Goal: Information Seeking & Learning: Check status

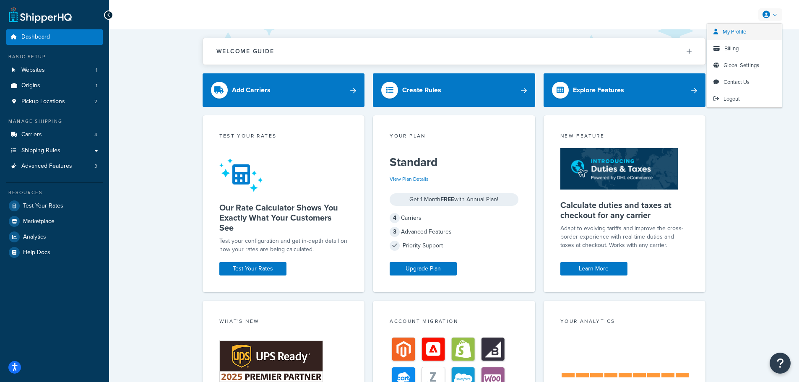
click at [752, 33] on link "My Profile" at bounding box center [744, 31] width 75 height 17
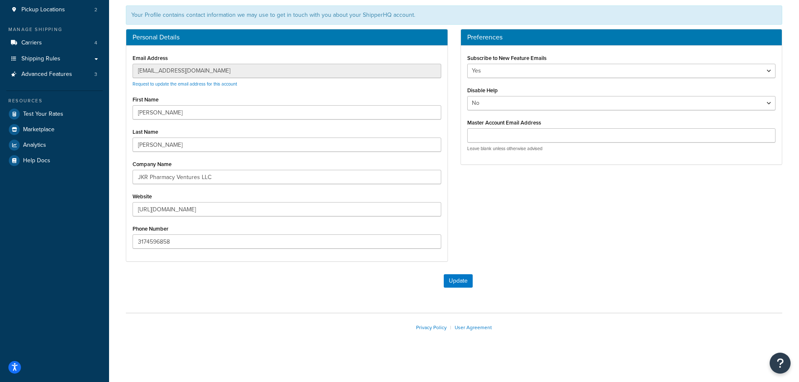
scroll to position [94, 0]
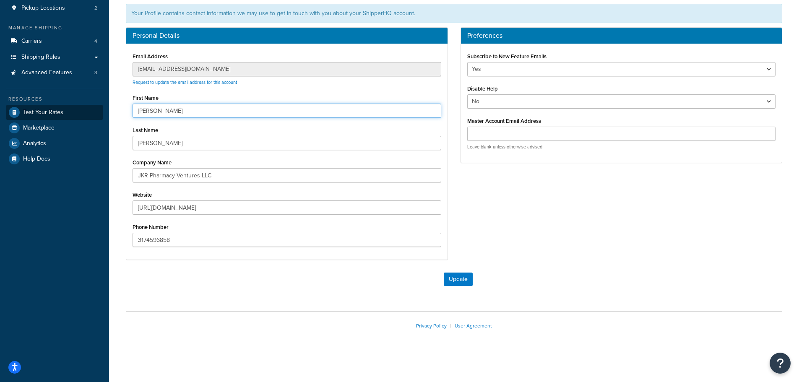
drag, startPoint x: 157, startPoint y: 112, endPoint x: 93, endPoint y: 107, distance: 64.3
click at [93, 107] on div "Dashboard Basic Setup Websites 1 Origins 1 Pickup Locations 2 Manage Shipping C…" at bounding box center [399, 144] width 799 height 476
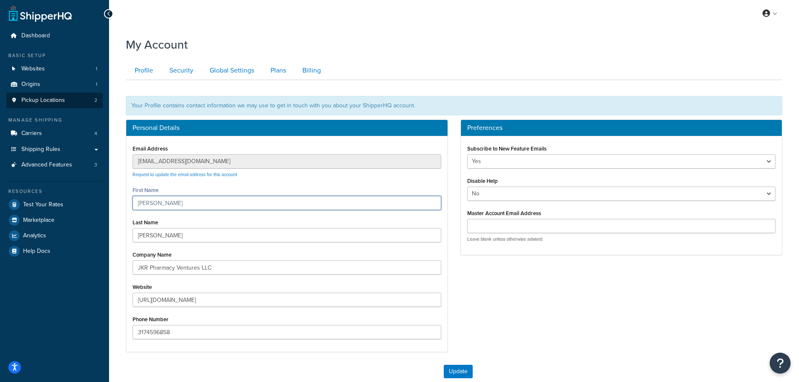
scroll to position [0, 0]
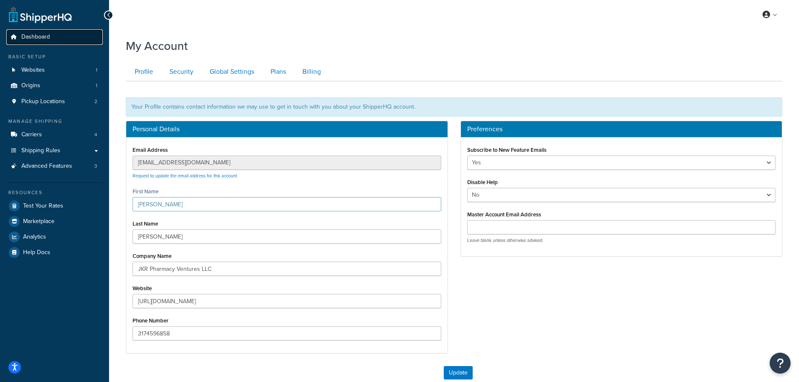
click at [52, 38] on link "Dashboard" at bounding box center [54, 37] width 96 height 16
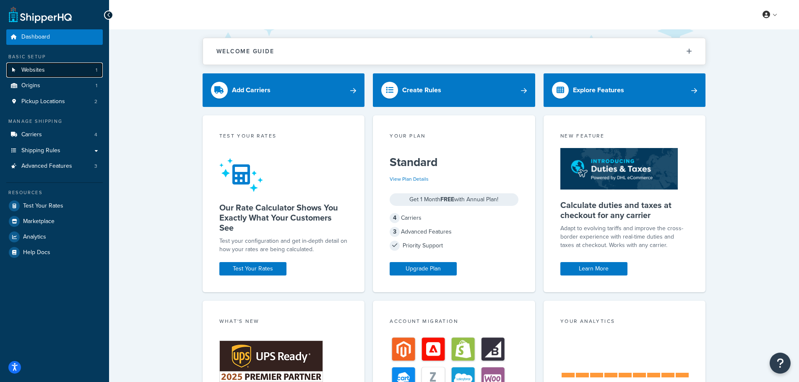
click at [52, 68] on link "Websites 1" at bounding box center [54, 70] width 96 height 16
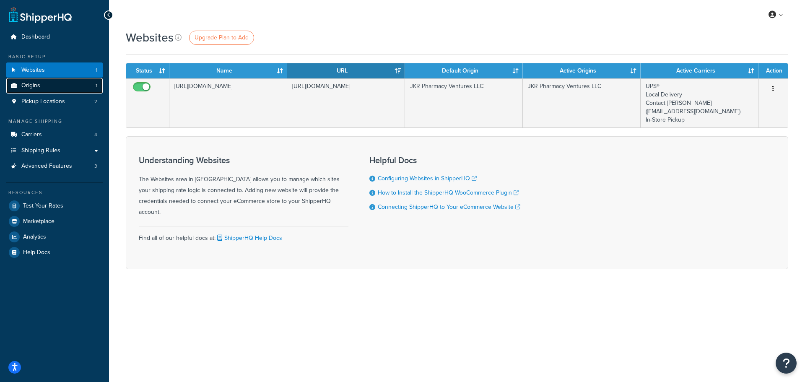
click at [60, 87] on link "Origins 1" at bounding box center [54, 86] width 96 height 16
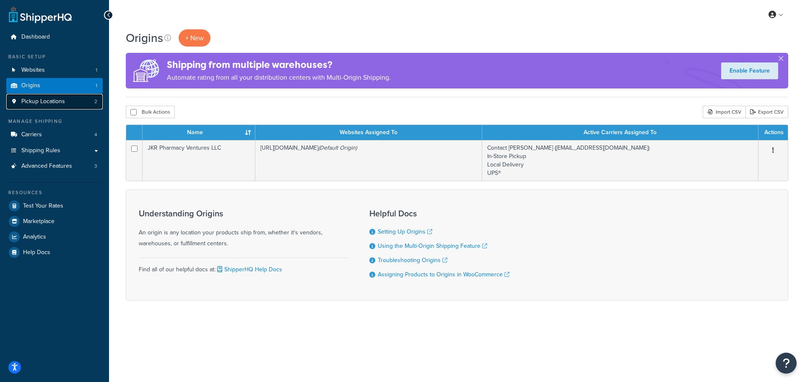
click at [74, 101] on link "Pickup Locations 2" at bounding box center [54, 102] width 96 height 16
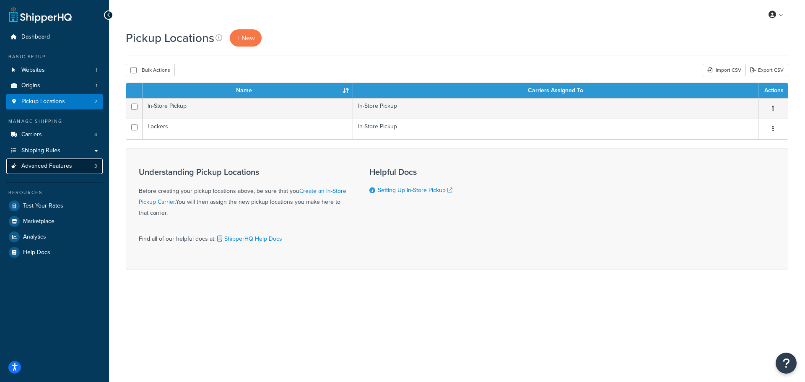
click at [78, 168] on link "Advanced Features 3" at bounding box center [54, 167] width 96 height 16
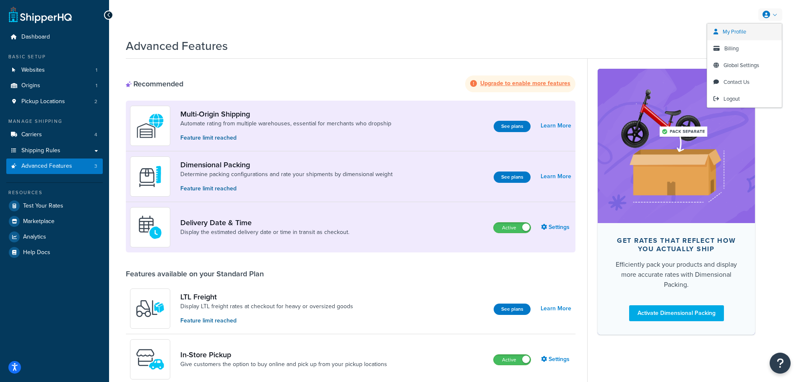
click at [752, 37] on link "My Profile" at bounding box center [744, 31] width 75 height 17
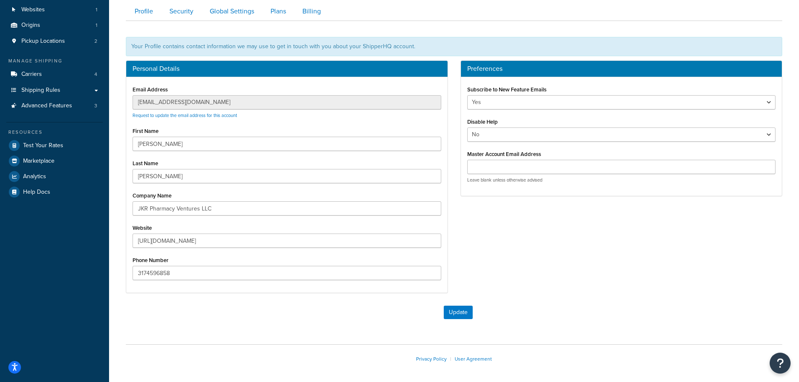
scroll to position [42, 0]
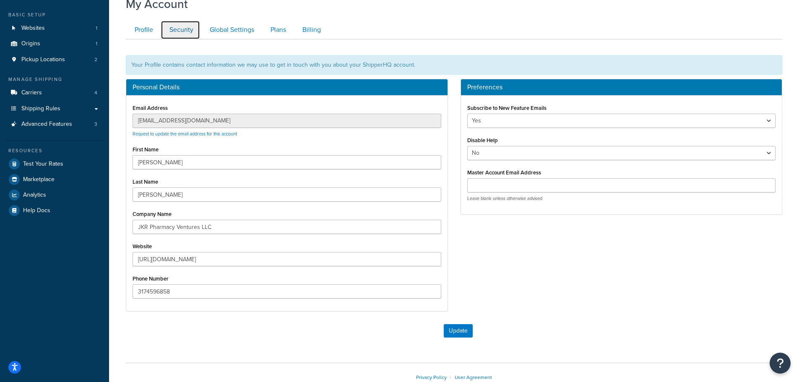
click at [187, 27] on link "Security" at bounding box center [180, 30] width 39 height 19
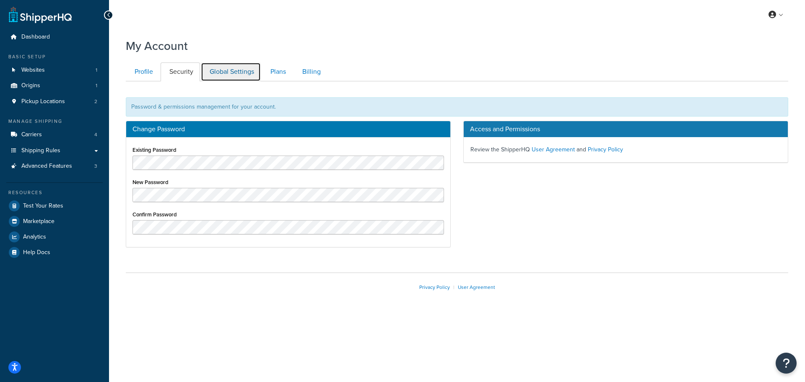
click at [246, 75] on link "Global Settings" at bounding box center [231, 71] width 60 height 19
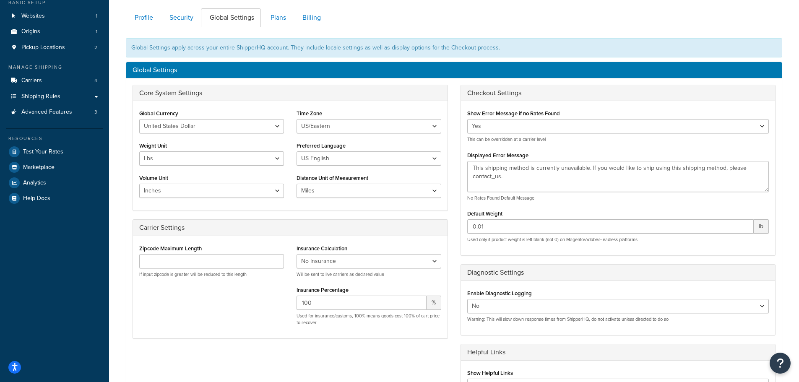
scroll to position [39, 0]
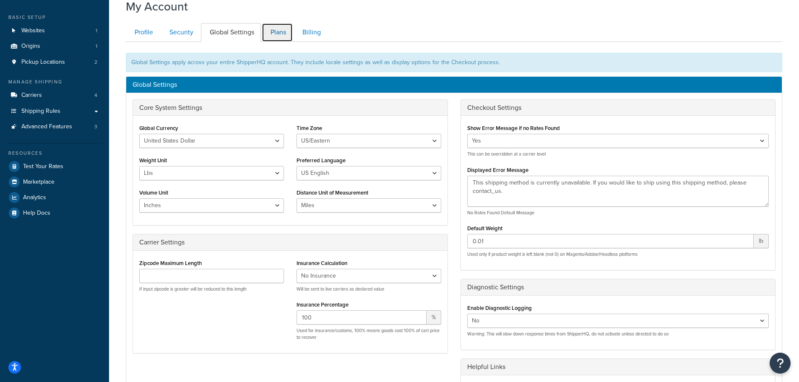
click at [281, 39] on link "Plans" at bounding box center [277, 32] width 31 height 19
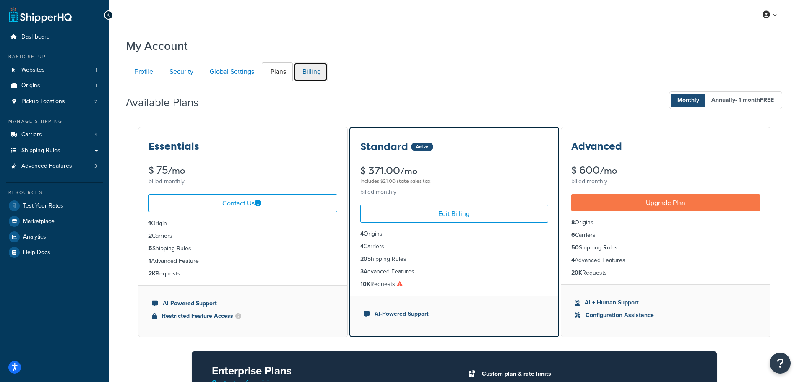
click at [311, 79] on link "Billing" at bounding box center [311, 71] width 34 height 19
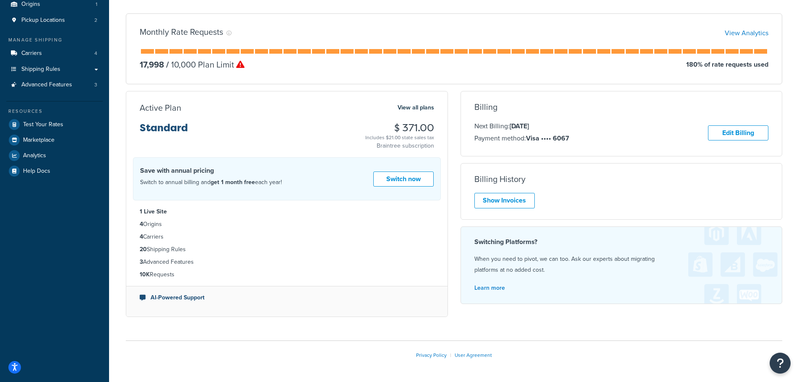
scroll to position [39, 0]
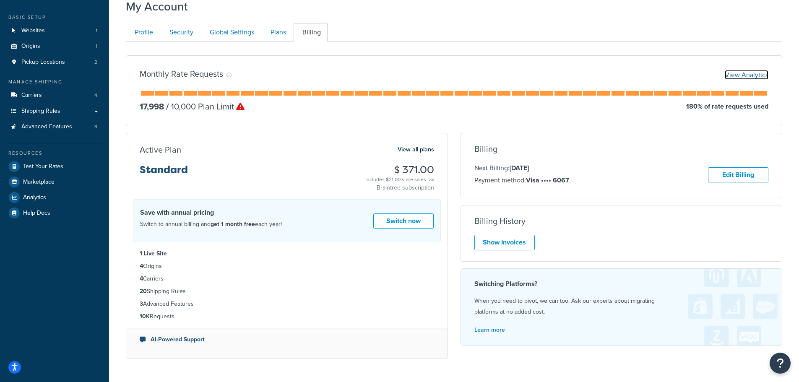
click at [750, 75] on link "View Analytics" at bounding box center [747, 75] width 44 height 10
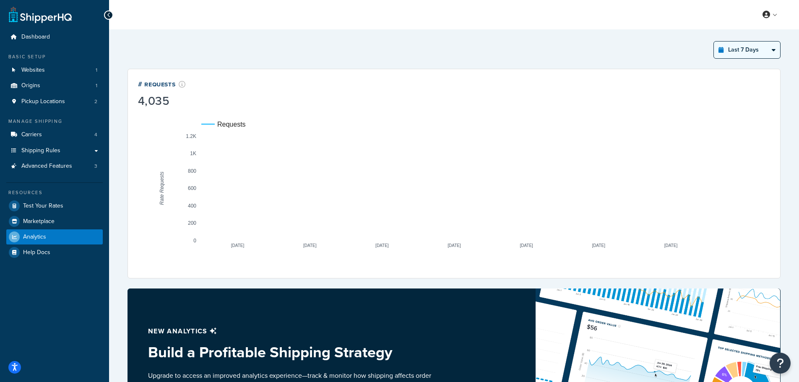
click at [770, 52] on select "Last 24 Hours Last 7 Days Last 30 Days Last 3 Months Last 6 Months Last 12 Mont…" at bounding box center [747, 50] width 66 height 17
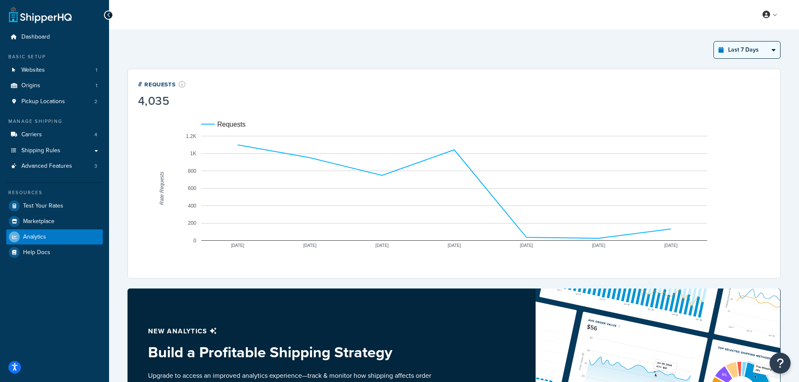
click at [714, 42] on select "Last 24 Hours Last 7 Days Last 30 Days Last 3 Months Last 6 Months Last 12 Mont…" at bounding box center [747, 50] width 66 height 17
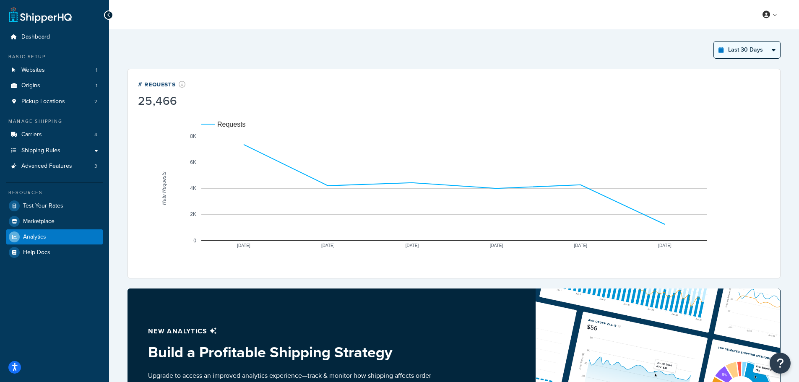
click at [764, 52] on select "Last 24 Hours Last 7 Days Last 30 Days Last 3 Months Last 6 Months Last 12 Mont…" at bounding box center [747, 50] width 66 height 17
select select "last_year"
click at [714, 42] on select "Last 24 Hours Last 7 Days Last 30 Days Last 3 Months Last 6 Months Last 12 Mont…" at bounding box center [747, 50] width 66 height 17
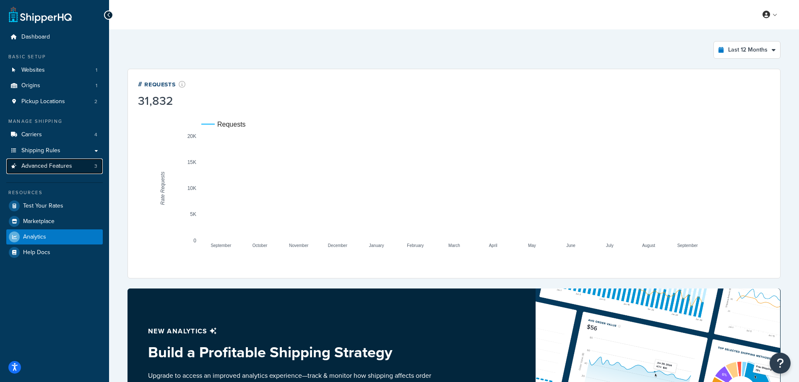
click at [67, 168] on span "Advanced Features" at bounding box center [46, 166] width 51 height 7
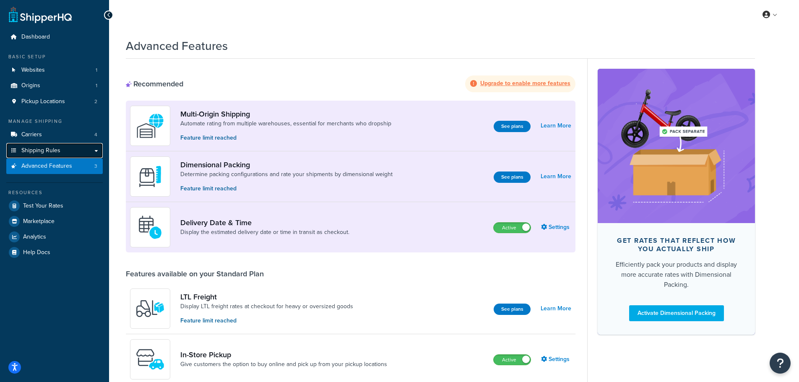
click at [57, 153] on span "Shipping Rules" at bounding box center [40, 150] width 39 height 7
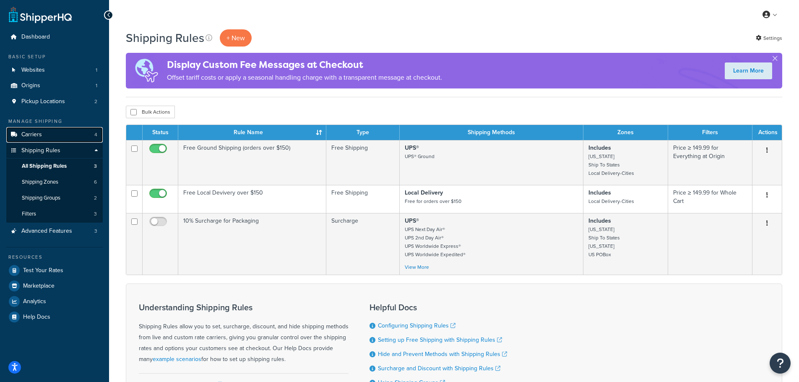
click at [61, 135] on link "Carriers 4" at bounding box center [54, 135] width 96 height 16
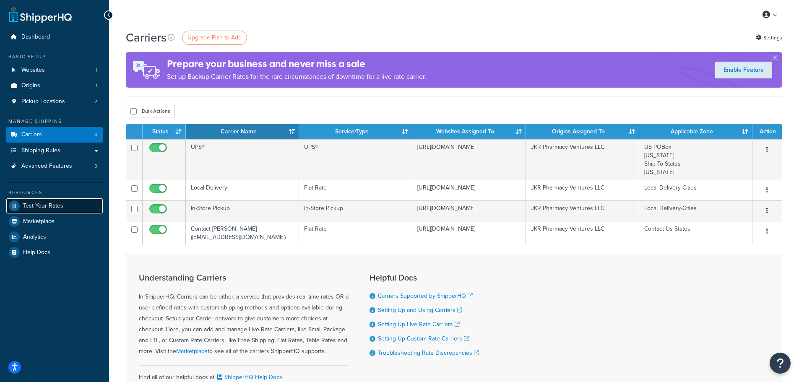
click at [47, 204] on span "Test Your Rates" at bounding box center [43, 206] width 40 height 7
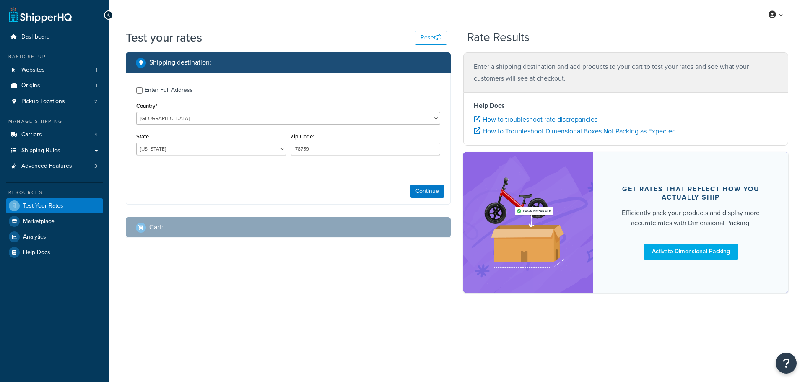
select select "[GEOGRAPHIC_DATA]"
click at [59, 224] on link "Marketplace" at bounding box center [54, 221] width 96 height 15
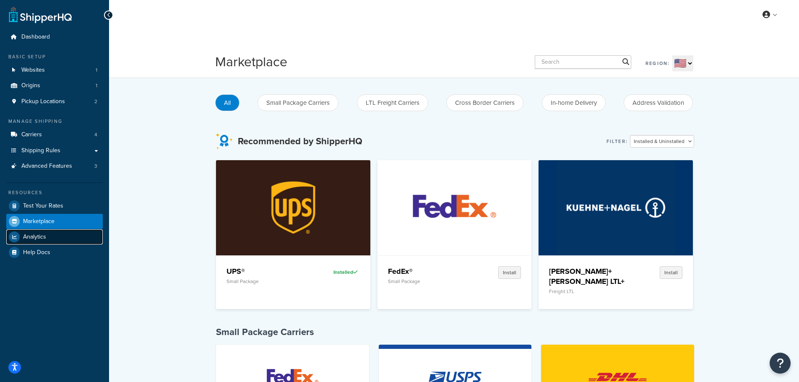
click at [60, 233] on link "Analytics" at bounding box center [54, 236] width 96 height 15
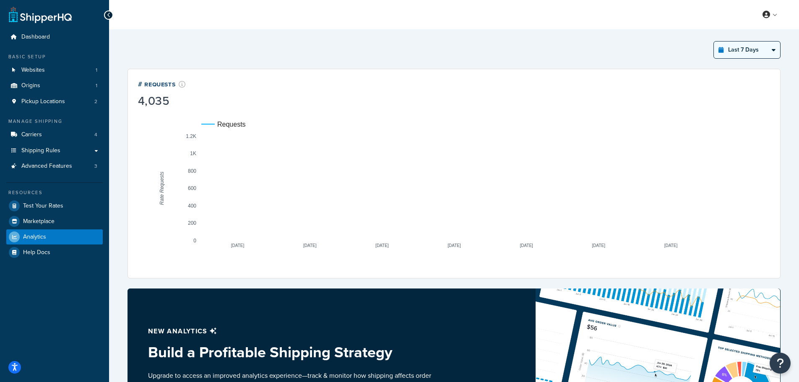
click at [766, 51] on select "Last 24 Hours Last 7 Days Last 30 Days Last 3 Months Last 6 Months Last 12 Mont…" at bounding box center [747, 50] width 66 height 17
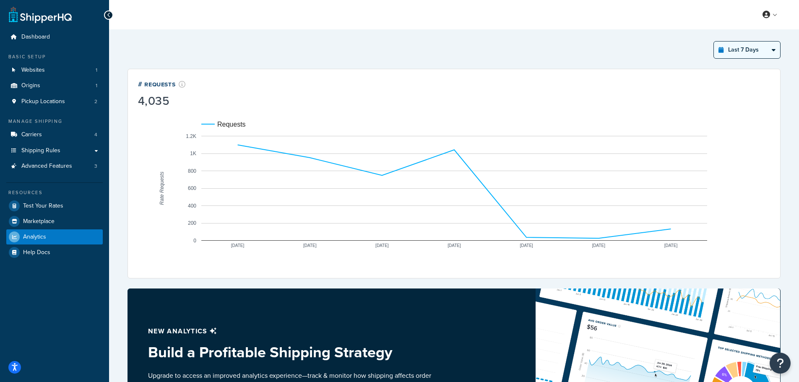
click at [714, 42] on select "Last 24 Hours Last 7 Days Last 30 Days Last 3 Months Last 6 Months Last 12 Mont…" at bounding box center [747, 50] width 66 height 17
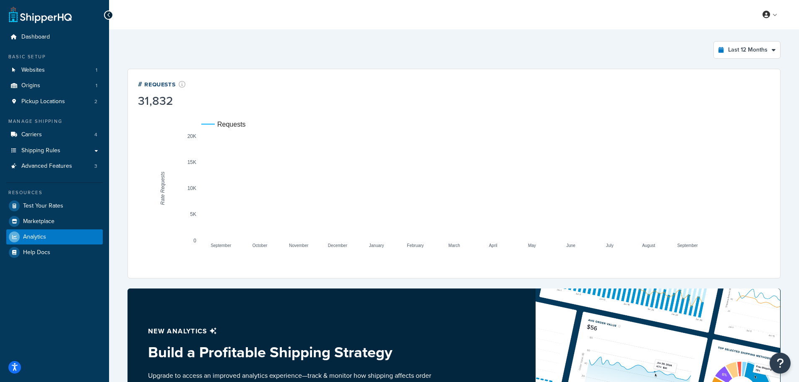
click at [226, 47] on div "Last 12 Months Select a time period Last 24 Hours Last 7 Days Last 30 Days Last…" at bounding box center [454, 50] width 653 height 18
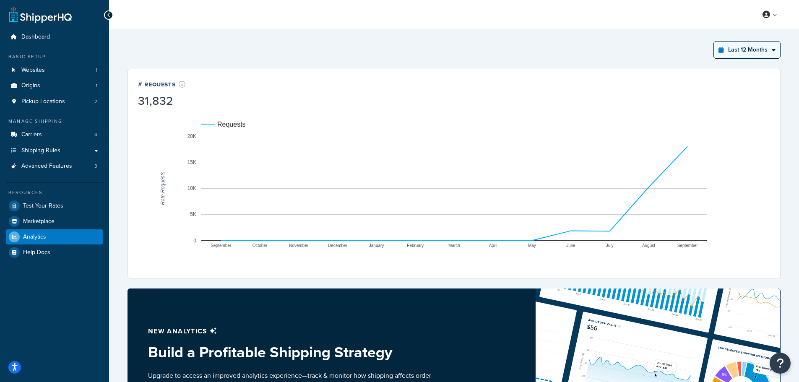
click at [767, 52] on select "Last 24 Hours Last 7 Days Last 30 Days Last 3 Months Last 6 Months Last 12 Mont…" at bounding box center [747, 50] width 66 height 17
select select "last_3_months"
click at [714, 42] on select "Last 24 Hours Last 7 Days Last 30 Days Last 3 Months Last 6 Months Last 12 Mont…" at bounding box center [747, 50] width 66 height 17
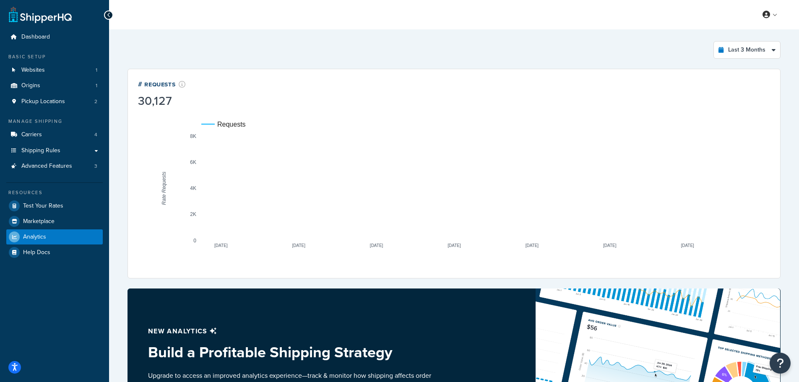
drag, startPoint x: 154, startPoint y: 55, endPoint x: 114, endPoint y: 49, distance: 39.8
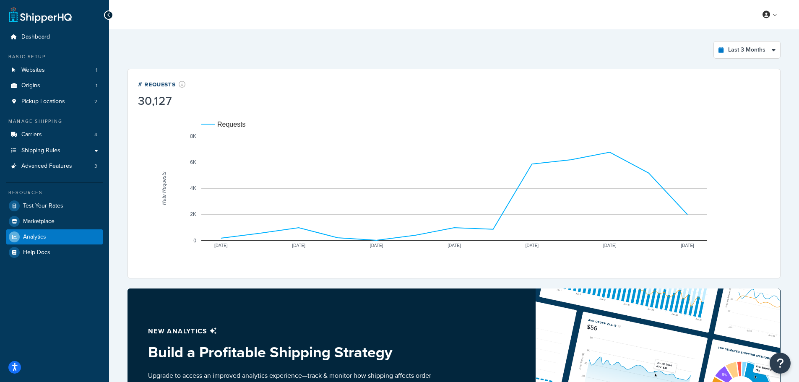
click at [154, 55] on div "Last 3 Months Select a time period Last 24 Hours Last 7 Days Last 30 Days Last …" at bounding box center [454, 50] width 653 height 18
click at [55, 38] on link "Dashboard" at bounding box center [54, 37] width 96 height 16
